Goal: Navigation & Orientation: Find specific page/section

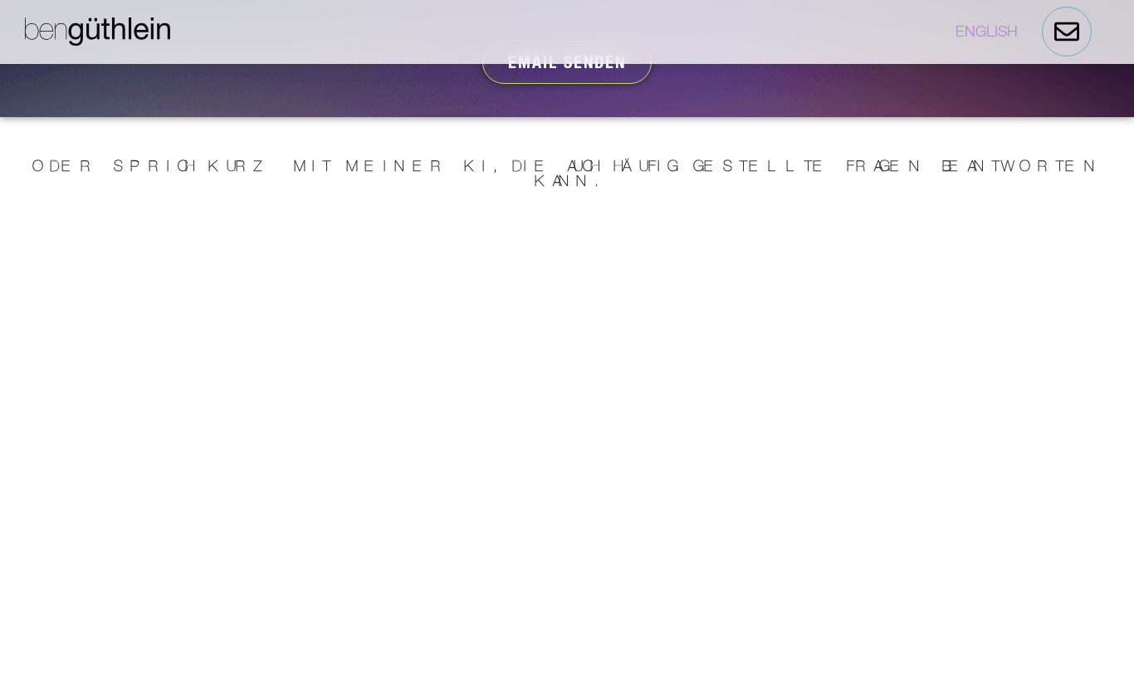
scroll to position [4618, 0]
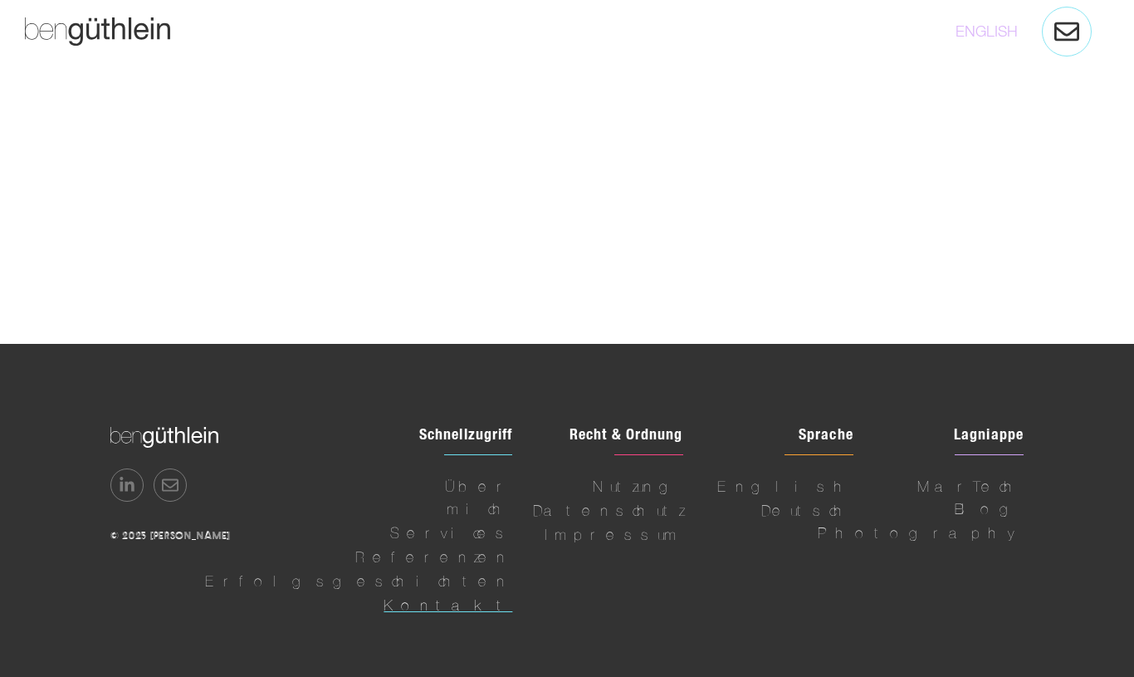
click at [476, 594] on span "Kontakt" at bounding box center [448, 605] width 129 height 22
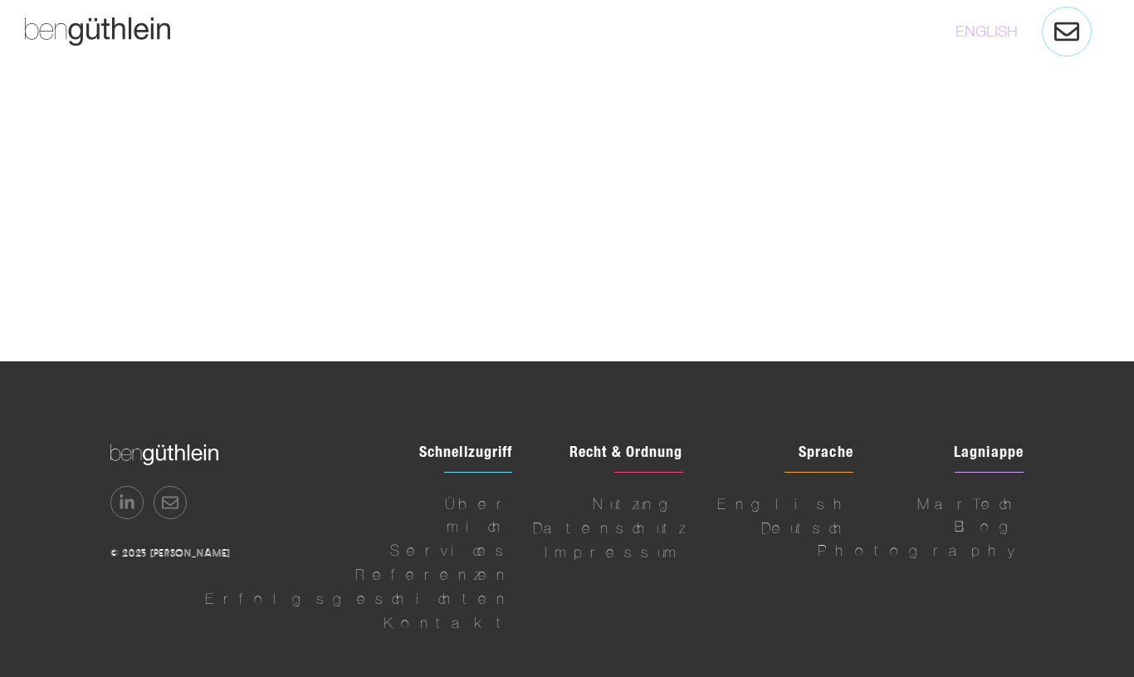
scroll to position [4618, 0]
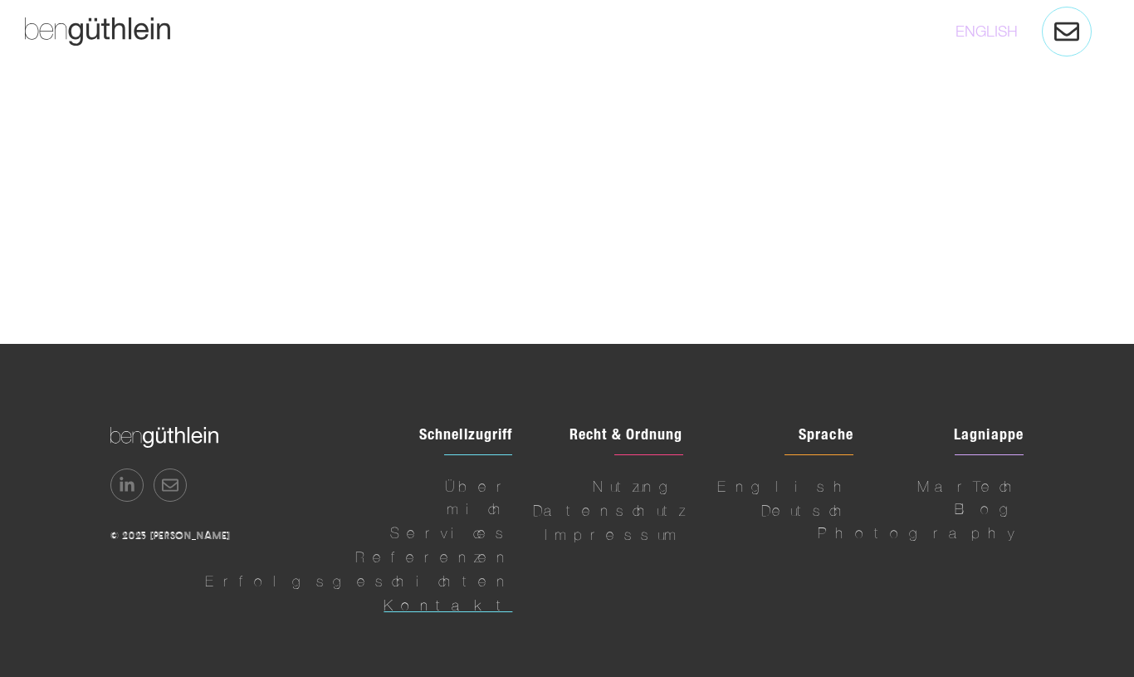
click at [484, 594] on span "Kontakt" at bounding box center [448, 605] width 129 height 22
click at [490, 546] on span "Referenzen" at bounding box center [433, 557] width 157 height 22
click at [487, 546] on span "Referenzen" at bounding box center [433, 557] width 157 height 22
click at [654, 523] on span "Impressum" at bounding box center [614, 534] width 139 height 22
click at [473, 475] on span "Über mich" at bounding box center [443, 497] width 137 height 45
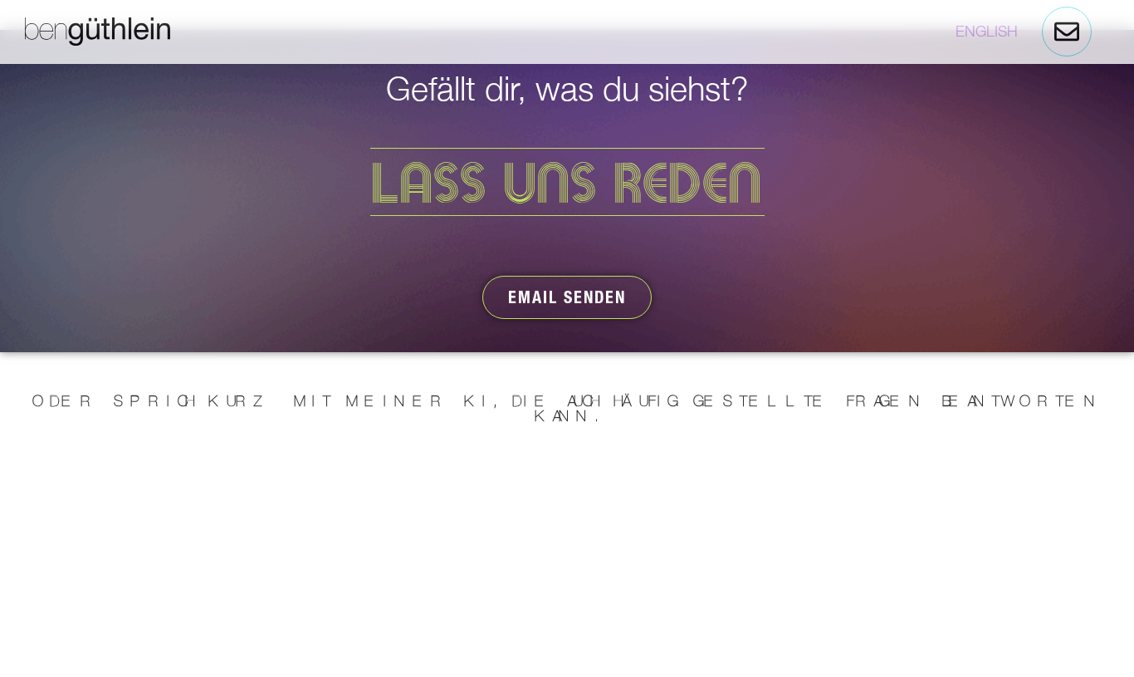
scroll to position [3976, 0]
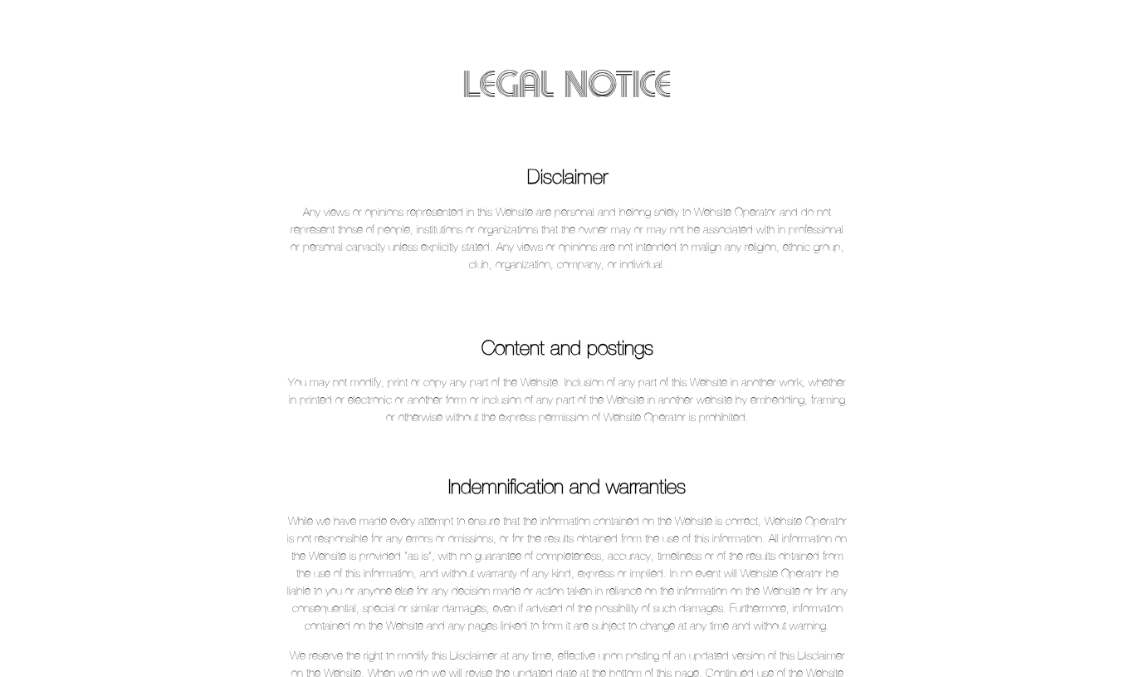
scroll to position [327, 0]
